Goal: Task Accomplishment & Management: Use online tool/utility

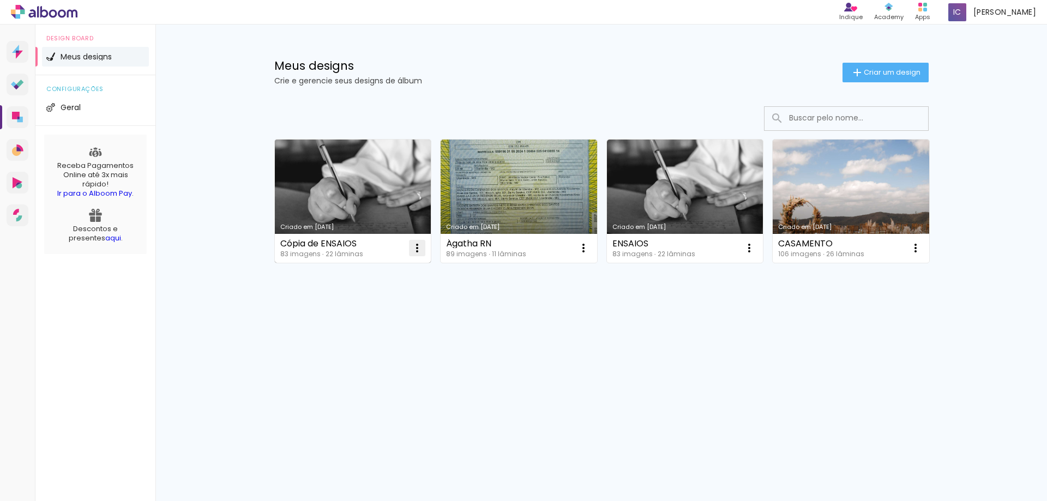
click at [415, 248] on iron-icon at bounding box center [417, 248] width 13 height 13
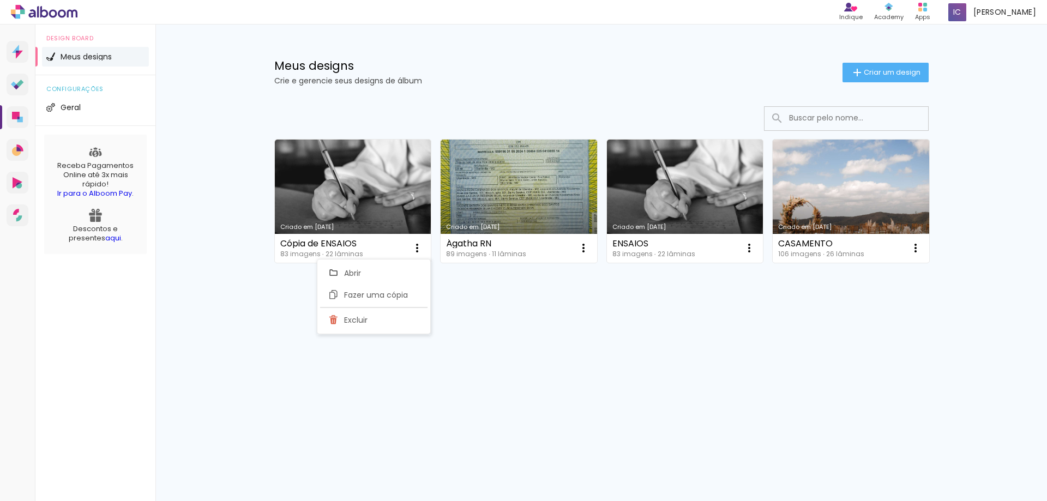
drag, startPoint x: 279, startPoint y: 61, endPoint x: 285, endPoint y: 86, distance: 25.8
click at [280, 70] on h1 "Meus designs" at bounding box center [558, 65] width 568 height 11
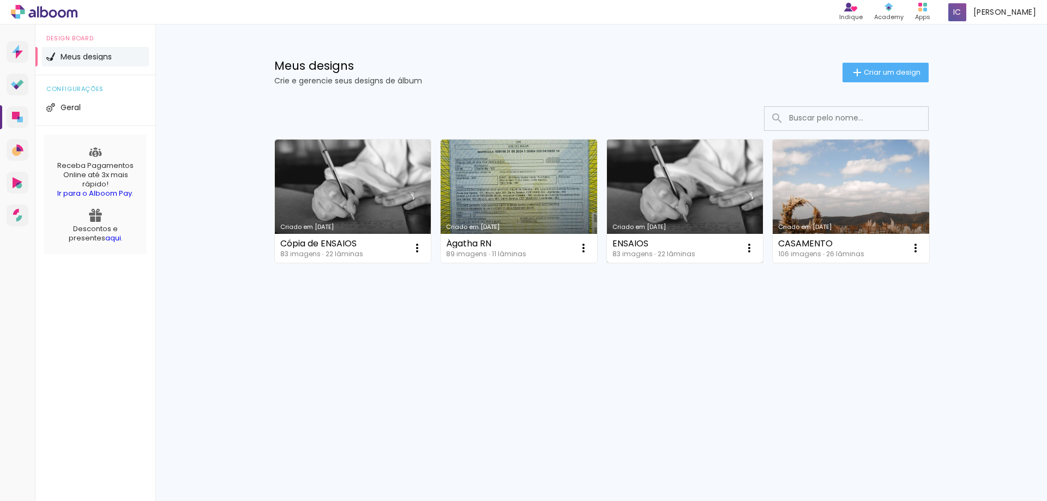
click at [687, 202] on link "Criado em [DATE]" at bounding box center [685, 201] width 156 height 123
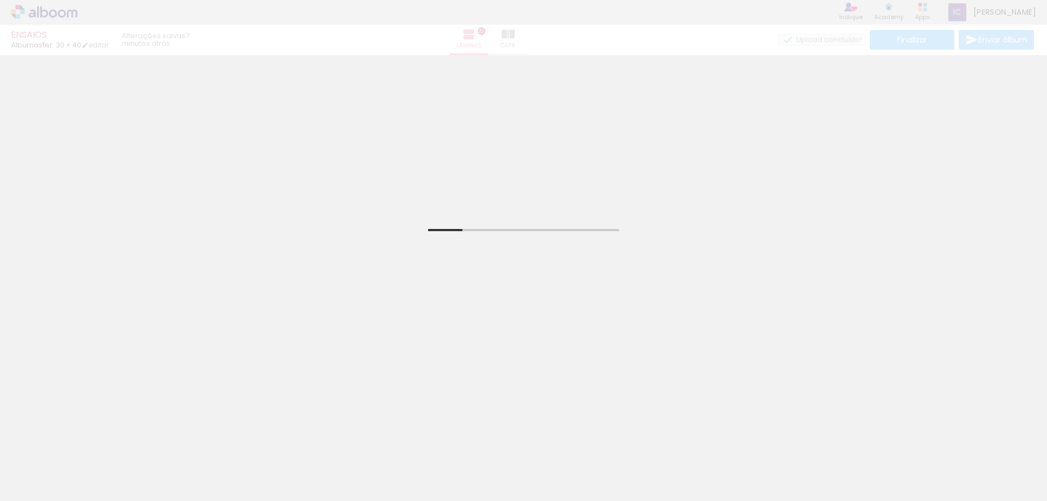
scroll to position [55, 0]
